Goal: Task Accomplishment & Management: Manage account settings

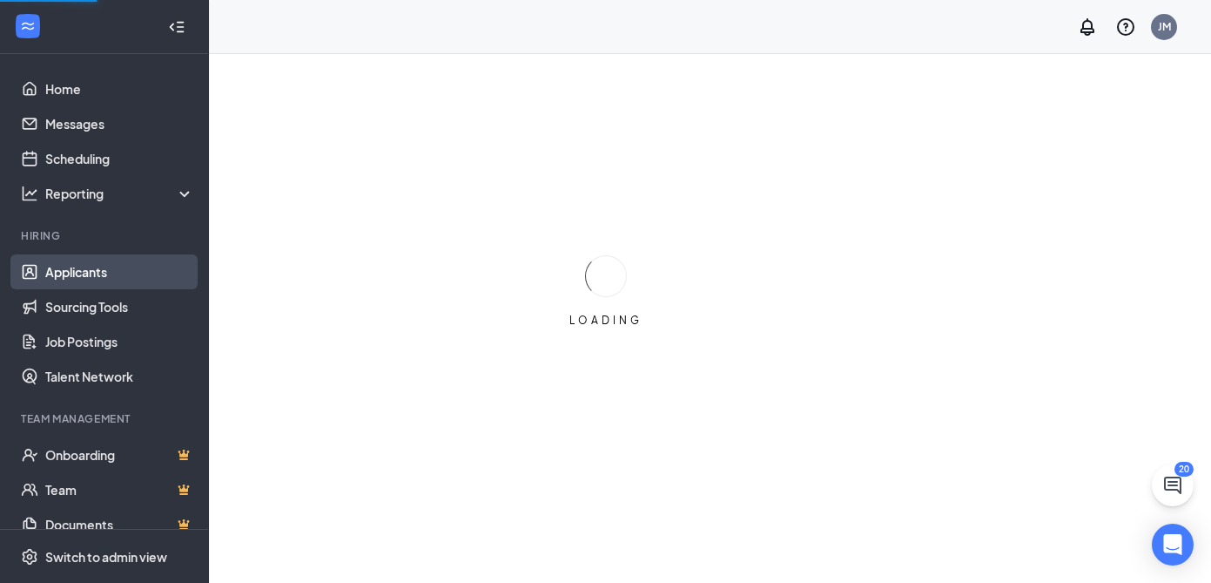
click at [81, 271] on link "Applicants" at bounding box center [119, 271] width 149 height 35
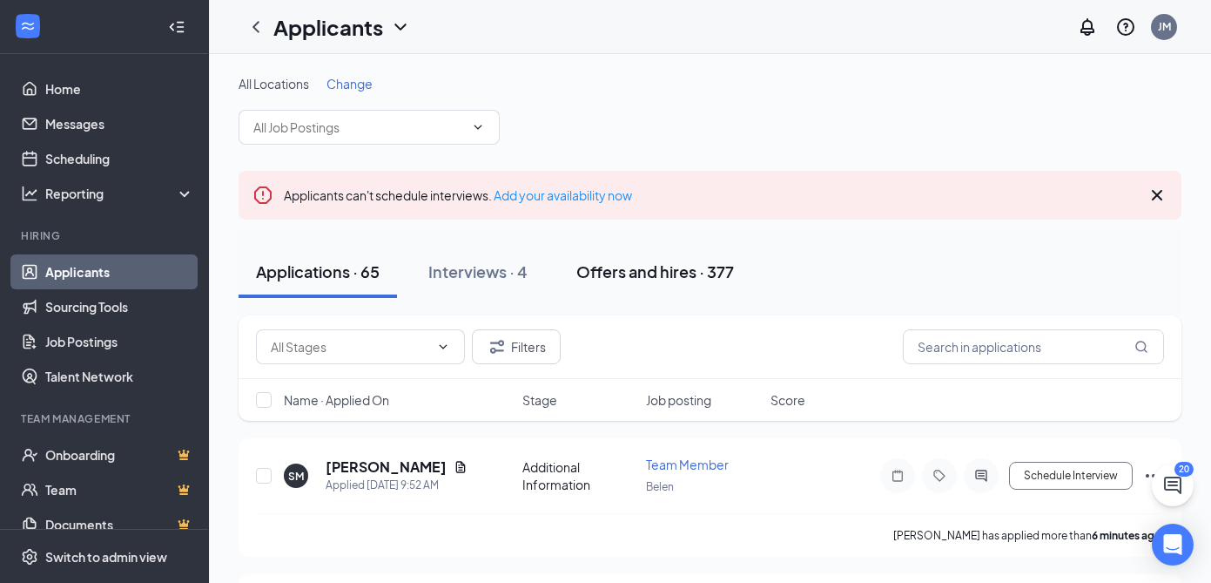
click at [605, 281] on div "Offers and hires · 377" at bounding box center [656, 271] width 158 height 22
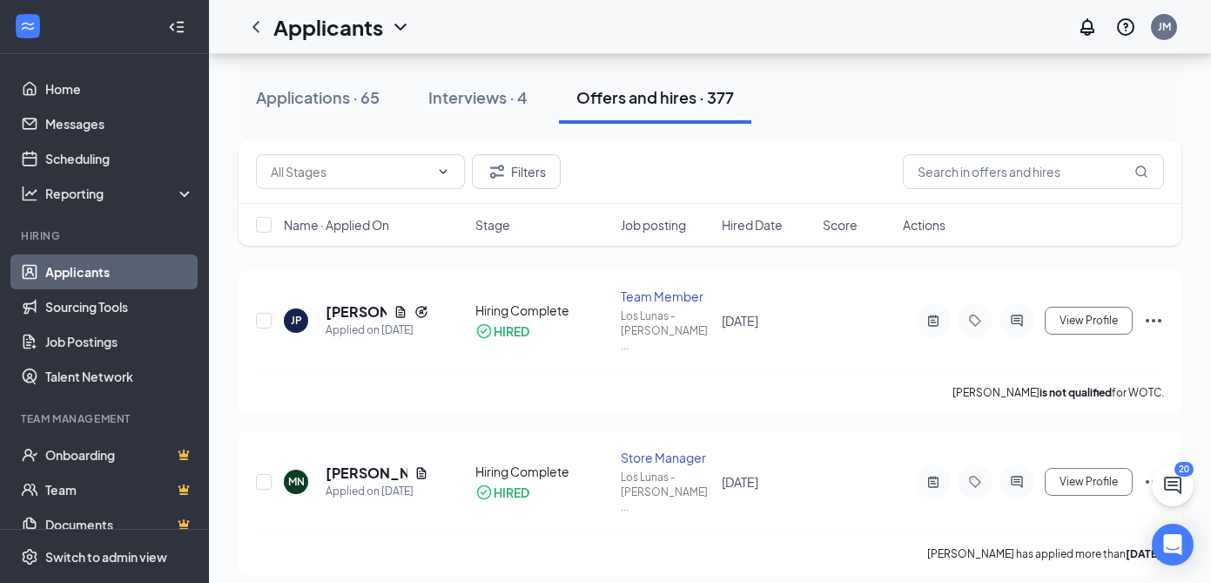
scroll to position [179, 0]
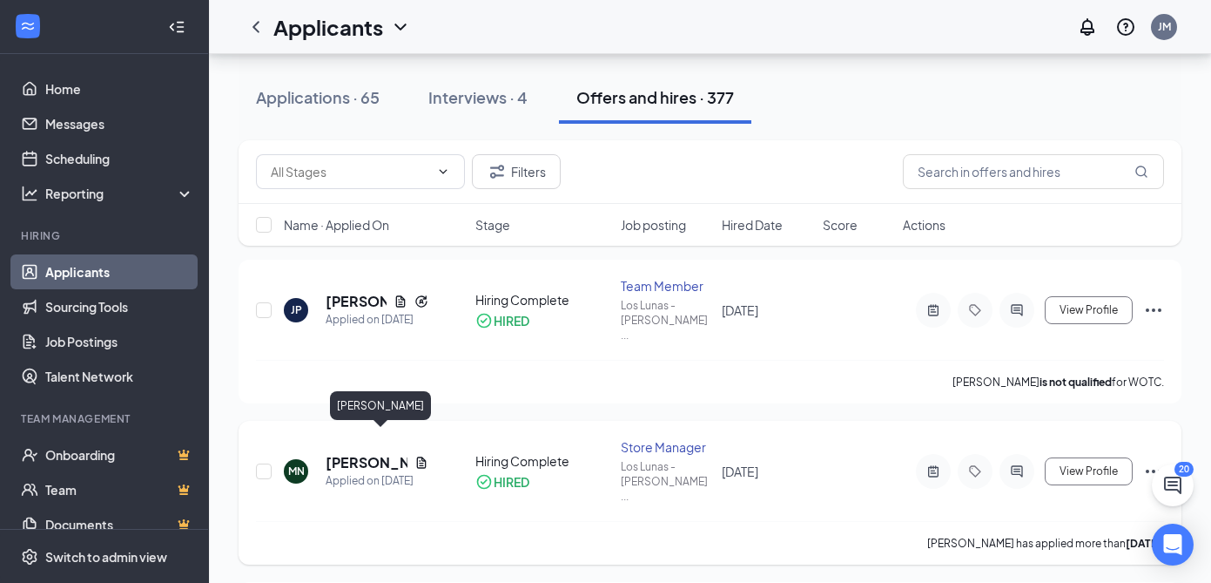
click at [364, 453] on h5 "[PERSON_NAME]" at bounding box center [367, 462] width 82 height 19
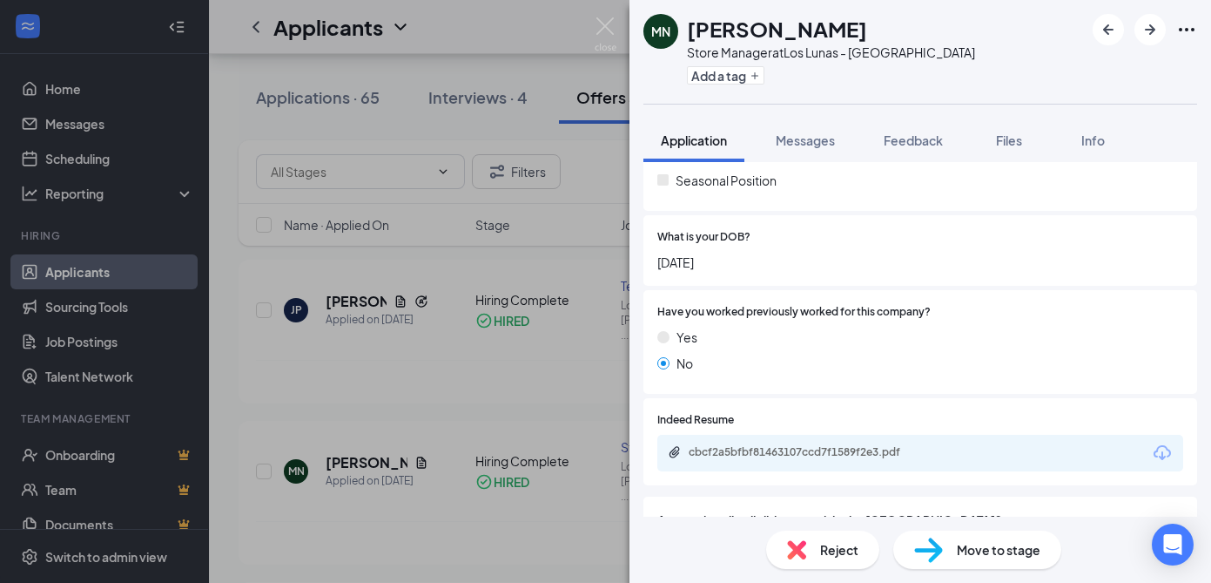
scroll to position [499, 0]
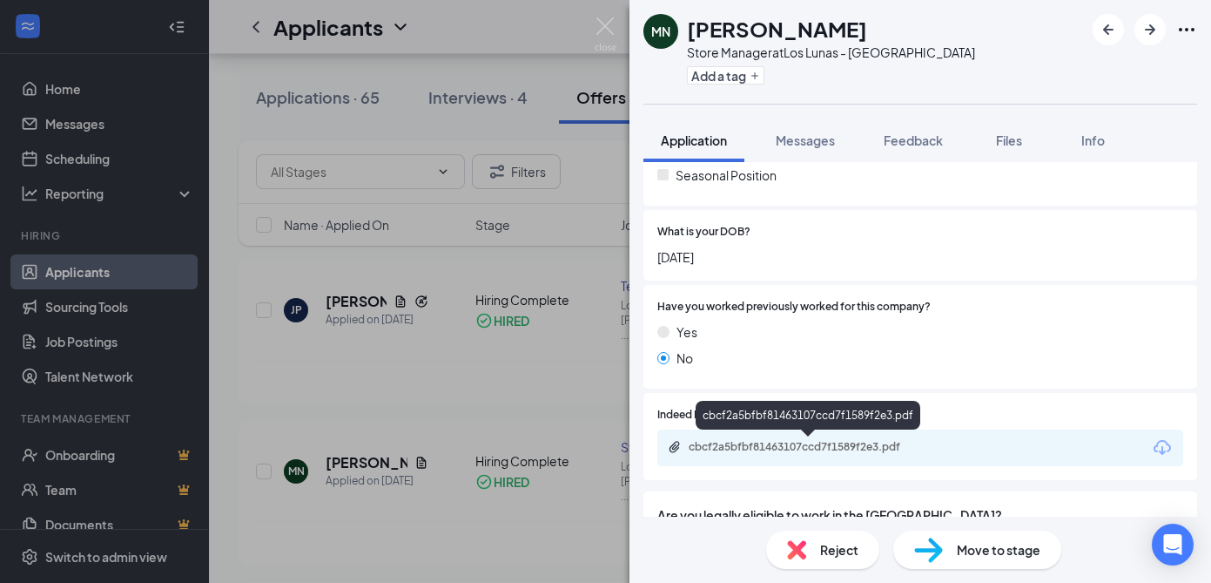
click at [747, 443] on div "cbcf2a5bfbf81463107ccd7f1589f2e3.pdf" at bounding box center [811, 447] width 244 height 14
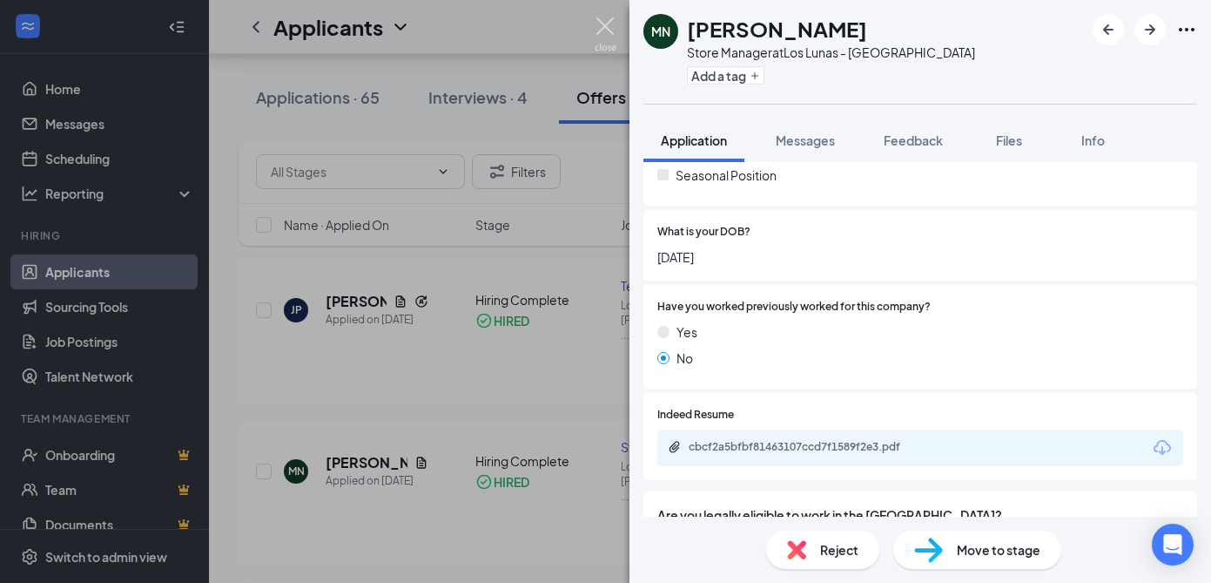
click at [604, 25] on img at bounding box center [606, 34] width 22 height 34
